Goal: Task Accomplishment & Management: Complete application form

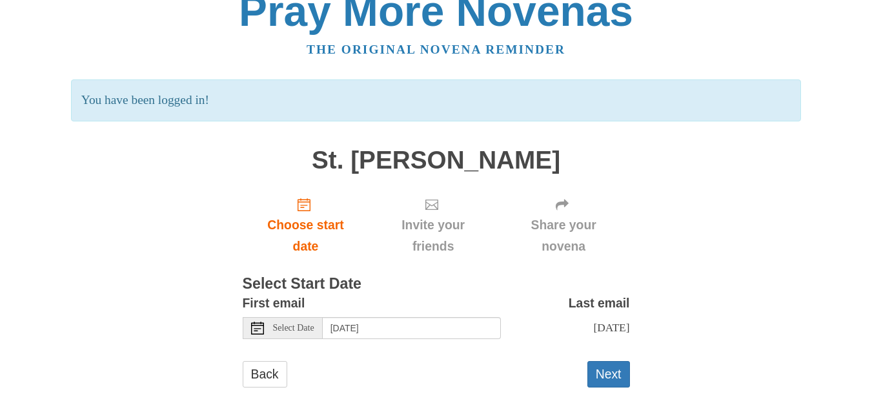
scroll to position [33, 0]
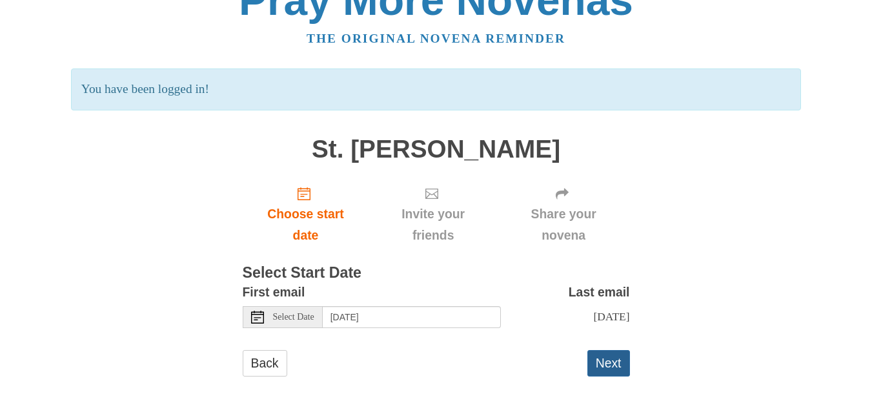
click at [609, 370] on button "Next" at bounding box center [608, 363] width 43 height 26
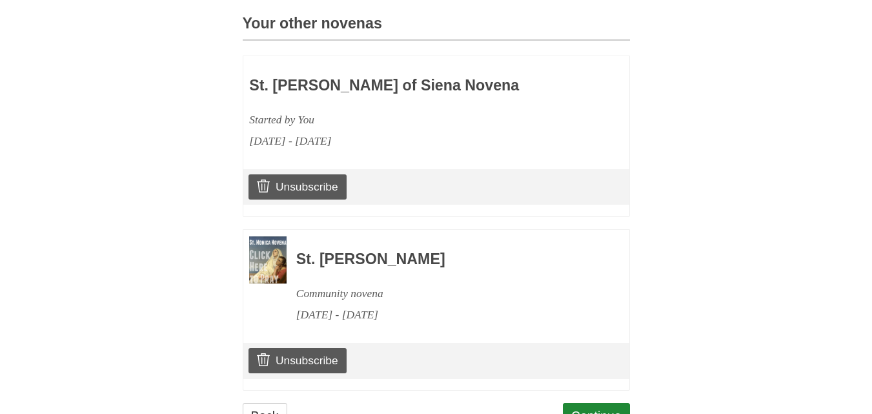
scroll to position [619, 0]
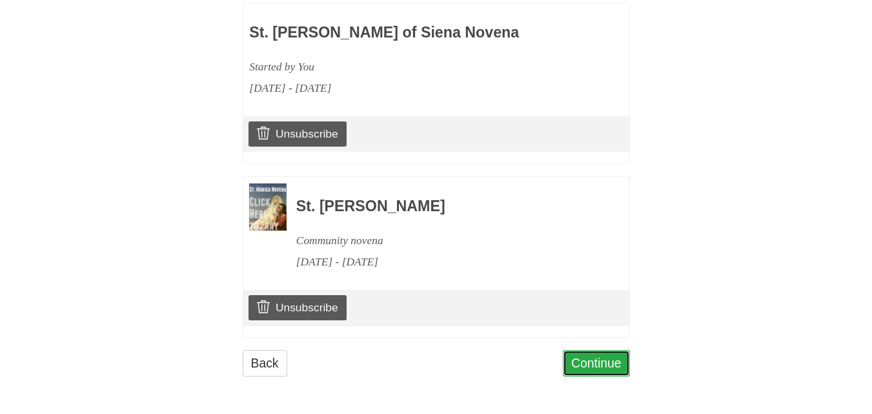
click at [602, 363] on link "Continue" at bounding box center [596, 363] width 67 height 26
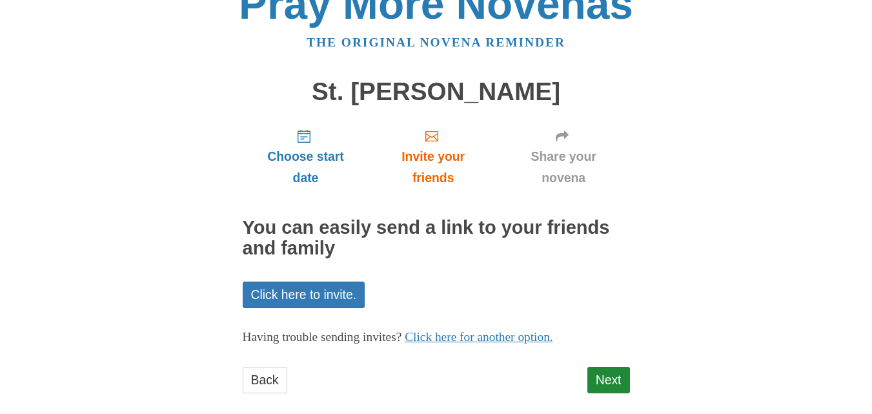
scroll to position [46, 0]
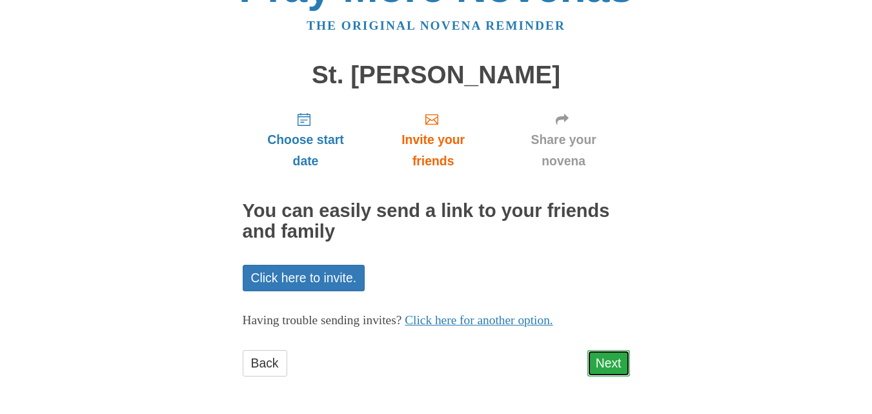
click at [615, 366] on link "Next" at bounding box center [608, 363] width 43 height 26
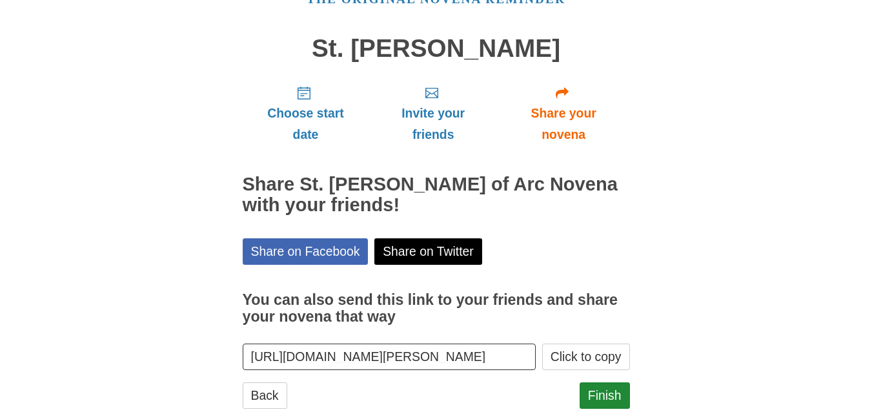
scroll to position [105, 0]
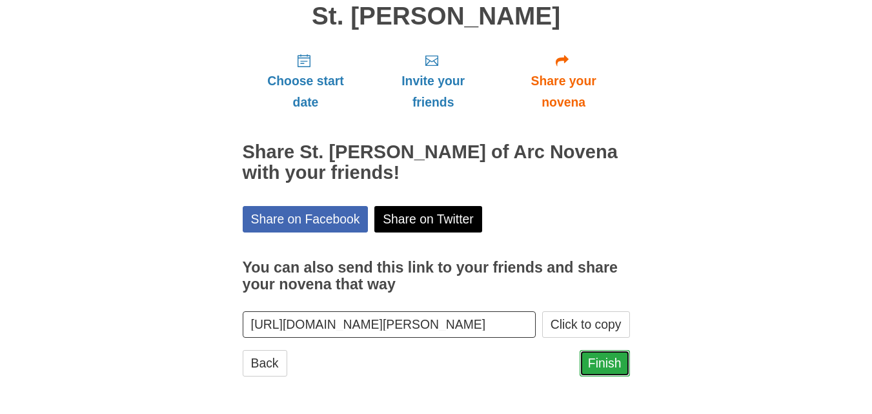
click at [607, 363] on link "Finish" at bounding box center [605, 363] width 50 height 26
